Goal: Task Accomplishment & Management: Manage account settings

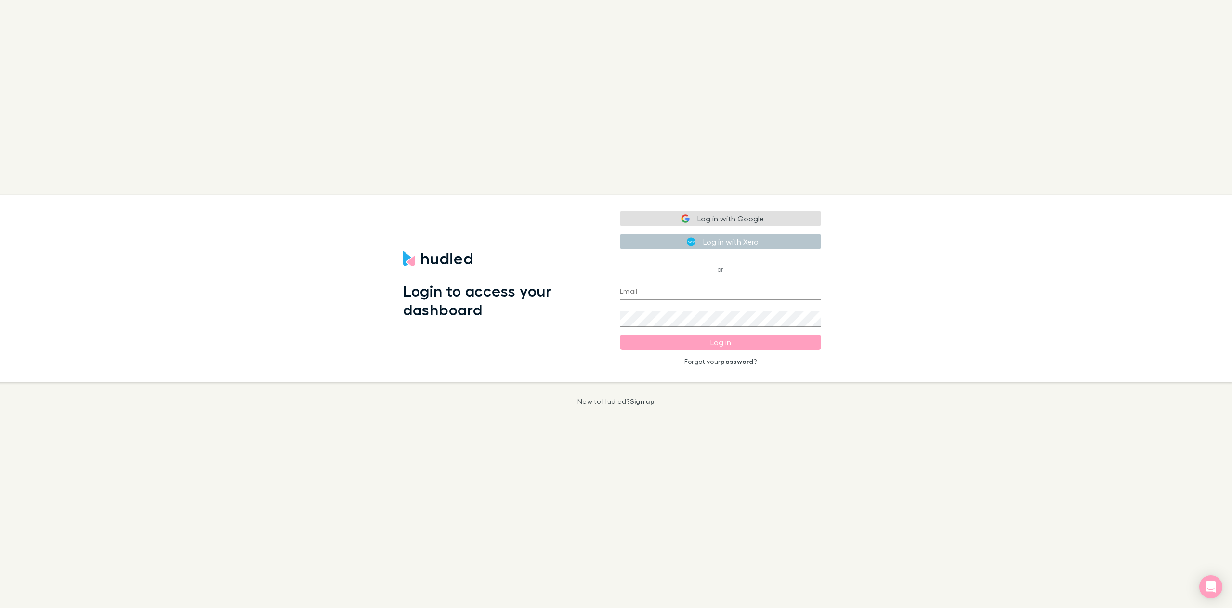
click at [685, 297] on input "Email" at bounding box center [720, 292] width 201 height 15
click at [0, 608] on com-1password-button at bounding box center [0, 608] width 0 height 0
click at [664, 297] on input "Email" at bounding box center [720, 292] width 201 height 15
type input "[EMAIL_ADDRESS][DOMAIN_NAME]"
drag, startPoint x: 935, startPoint y: 324, endPoint x: 893, endPoint y: 331, distance: 42.4
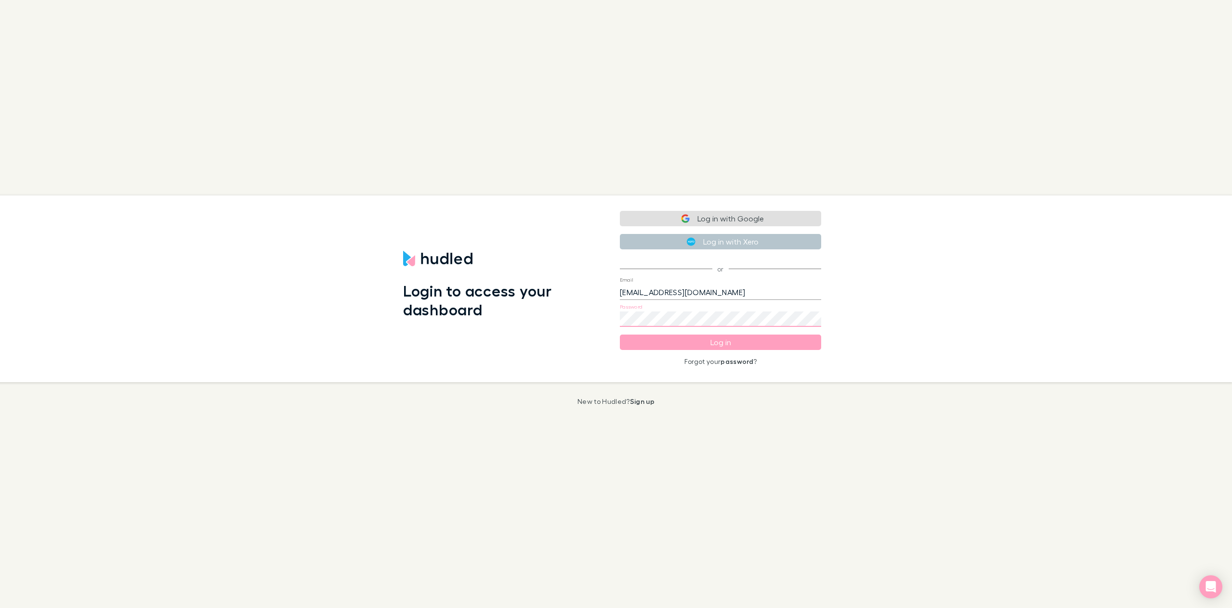
click at [935, 325] on div "Login to access your dashboard Log in with Google Log in with Xero or Email [EM…" at bounding box center [611, 288] width 1239 height 187
click at [736, 346] on button "Log in" at bounding box center [720, 342] width 201 height 15
click at [662, 289] on input "[EMAIL_ADDRESS][DOMAIN_NAME]" at bounding box center [720, 290] width 201 height 15
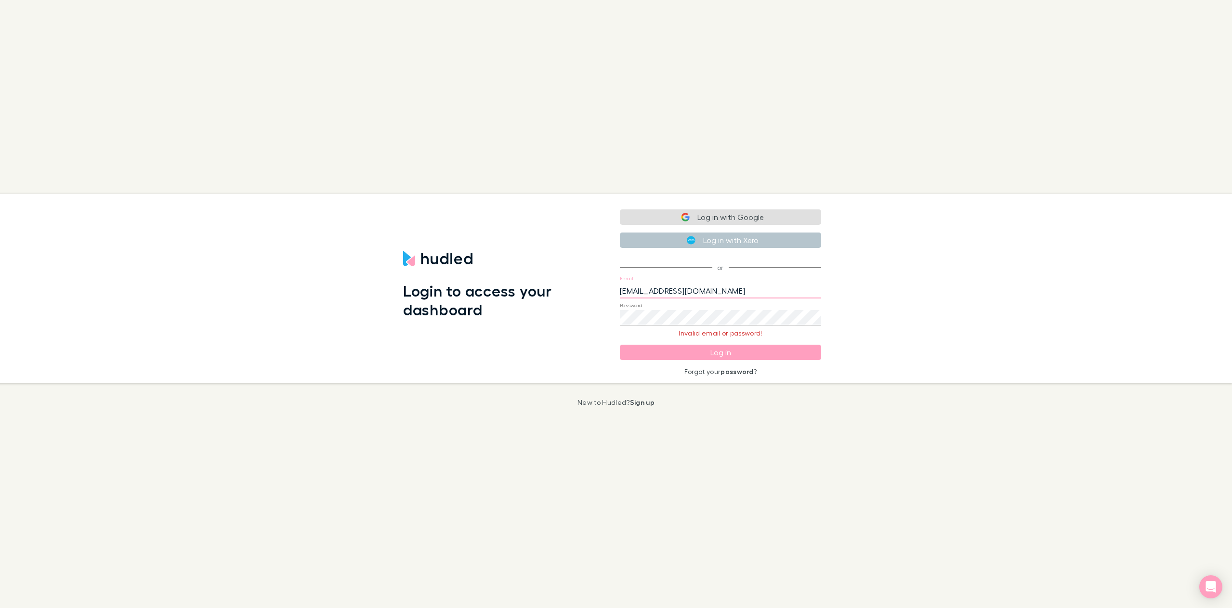
click at [809, 315] on body "Login to access your dashboard Log in with Google Log in with Xero or Email [EM…" at bounding box center [616, 304] width 1232 height 608
click at [939, 311] on div "Login to access your dashboard Log in with Google Log in with Xero or Email [EM…" at bounding box center [611, 288] width 1239 height 189
